Goal: Navigation & Orientation: Go to known website

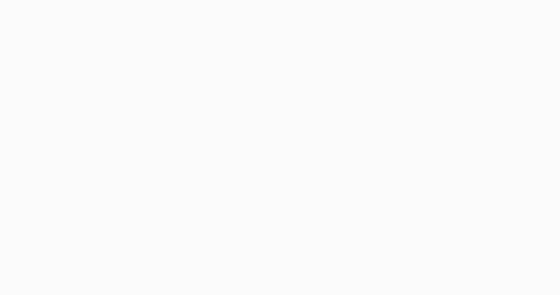
drag, startPoint x: 249, startPoint y: 82, endPoint x: 244, endPoint y: 36, distance: 46.3
click at [249, 80] on body at bounding box center [280, 147] width 560 height 295
click at [131, 87] on body at bounding box center [280, 147] width 560 height 295
click at [128, 149] on body at bounding box center [280, 147] width 560 height 295
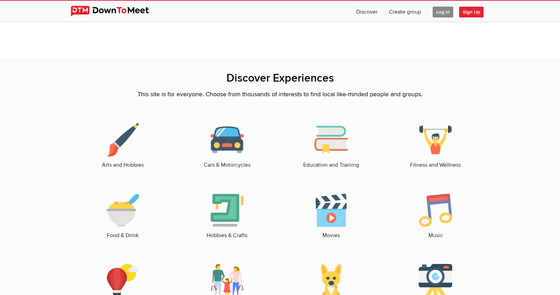
scroll to position [899, 0]
